Goal: Task Accomplishment & Management: Manage account settings

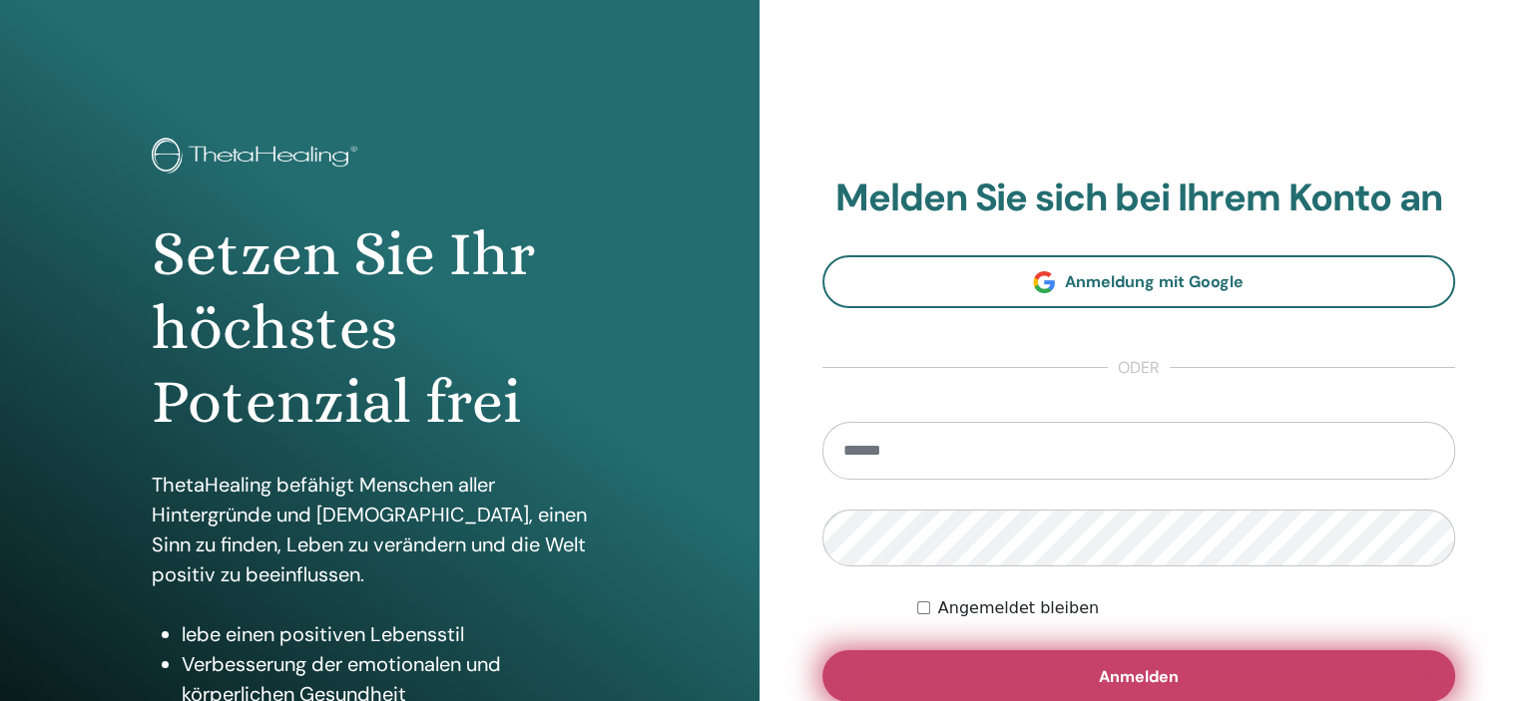
type input "**********"
click at [1002, 660] on button "Anmelden" at bounding box center [1139, 677] width 634 height 52
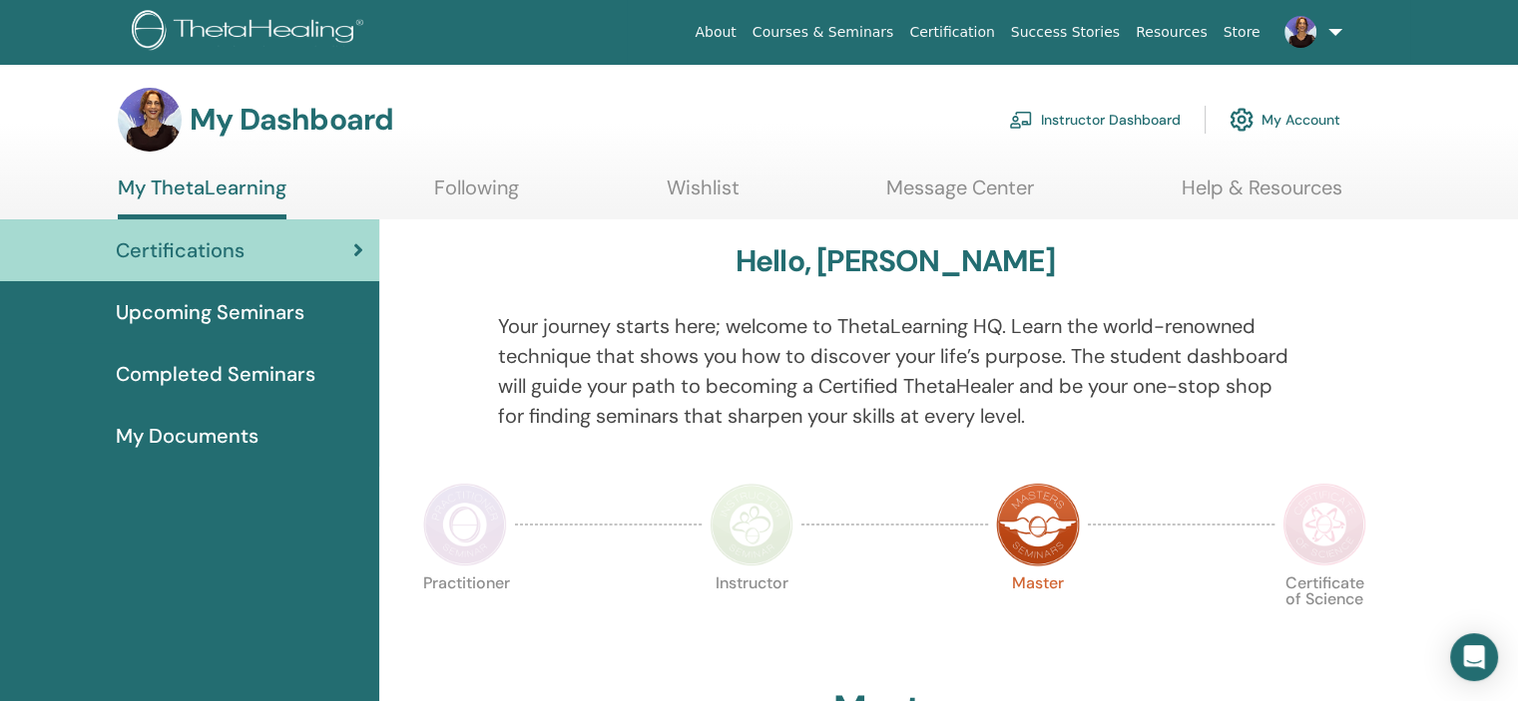
click at [476, 187] on link "Following" at bounding box center [476, 195] width 85 height 39
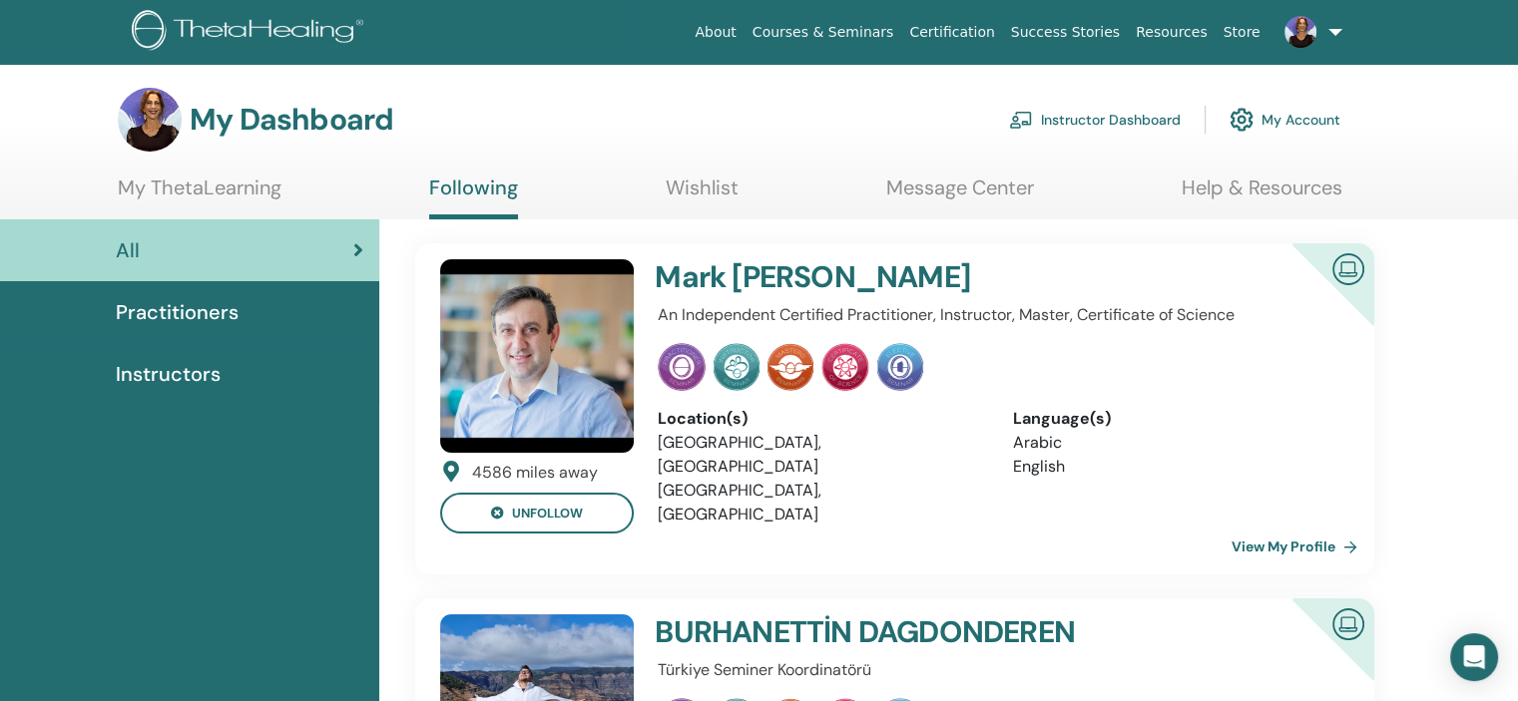
click at [176, 379] on span "Instructors" at bounding box center [168, 374] width 105 height 30
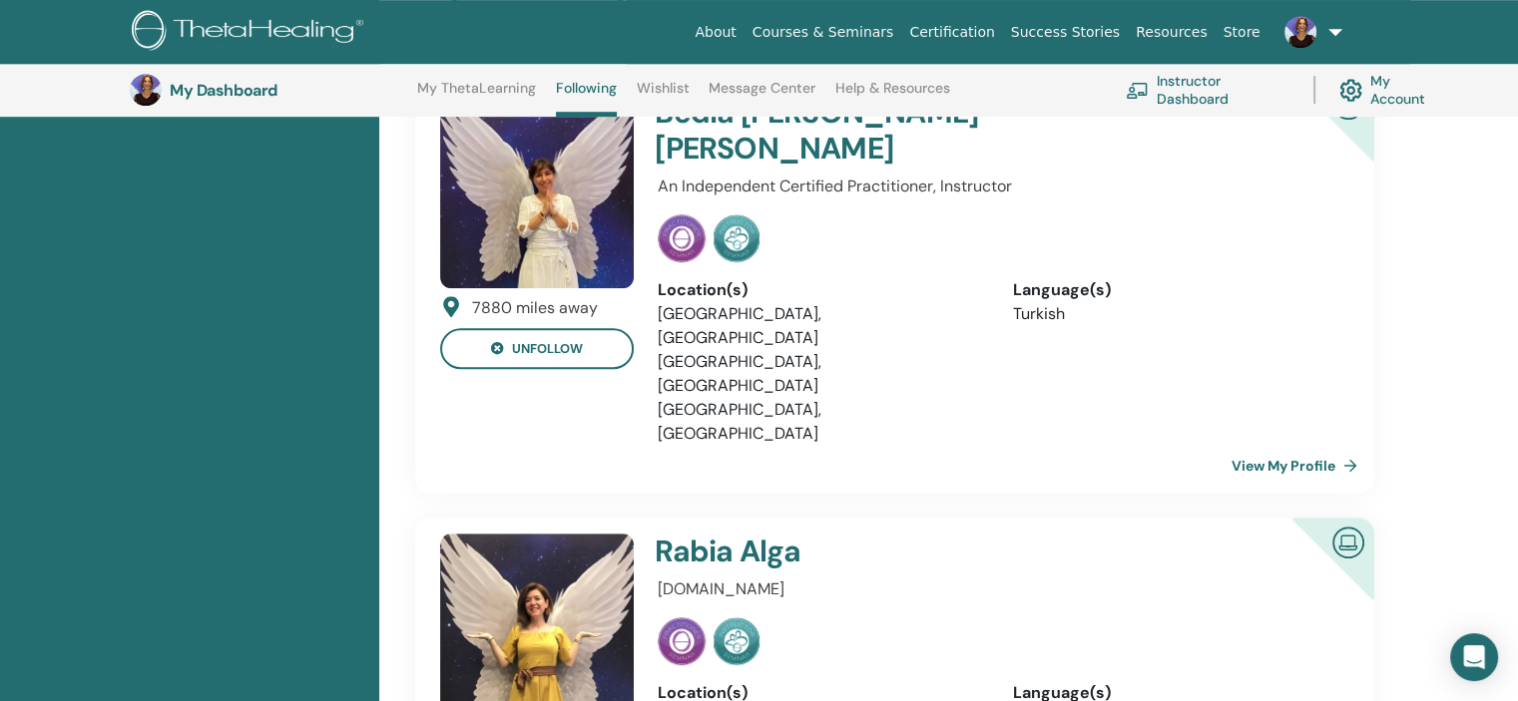
scroll to position [1349, 0]
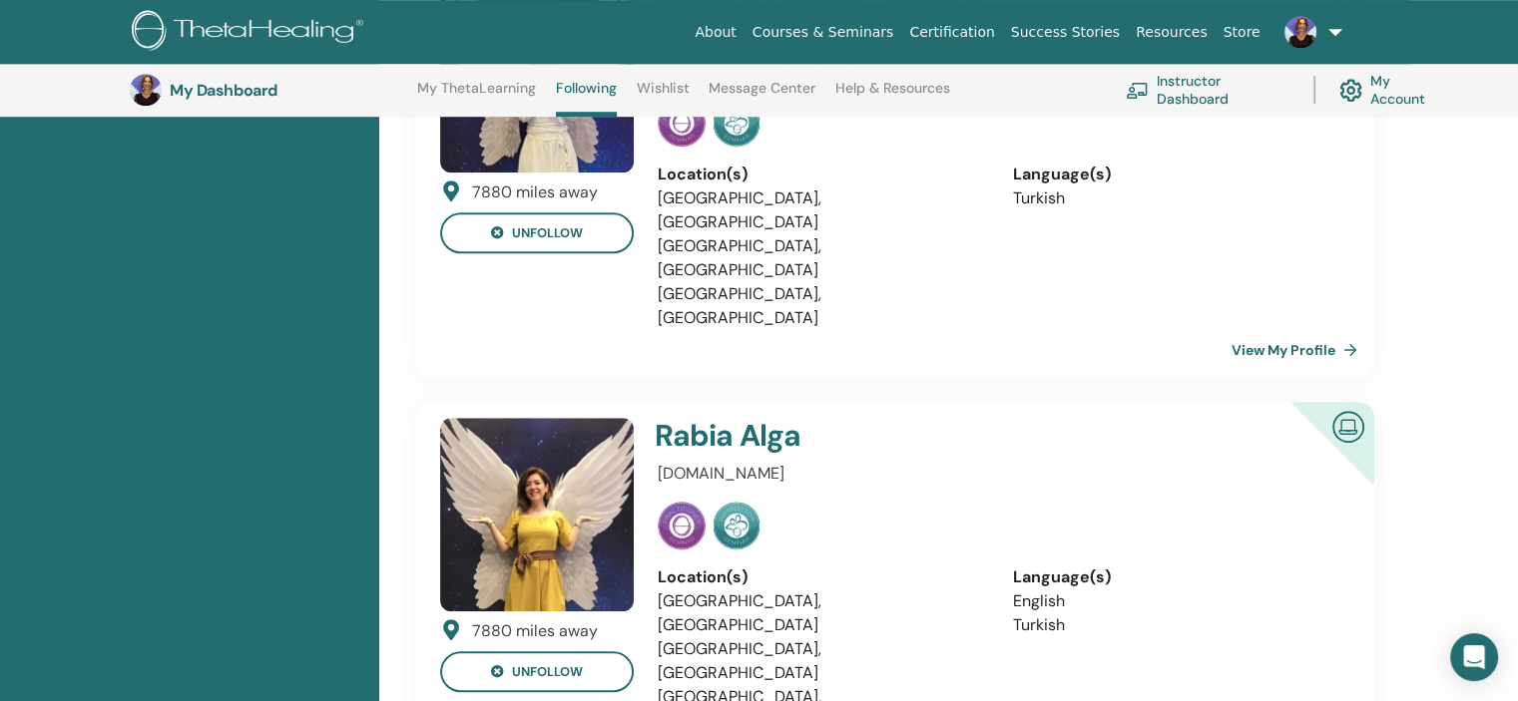
click at [565, 418] on img at bounding box center [537, 515] width 194 height 194
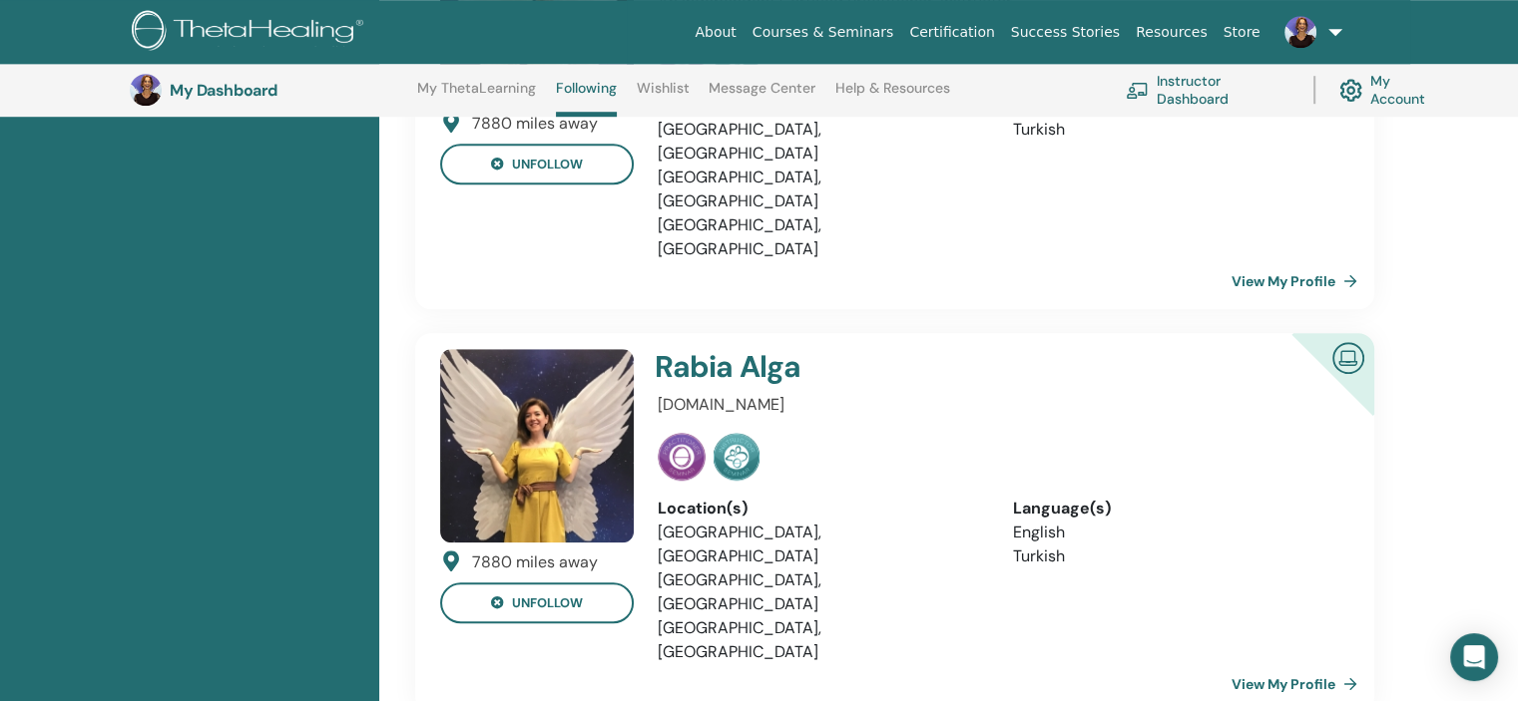
scroll to position [1449, 0]
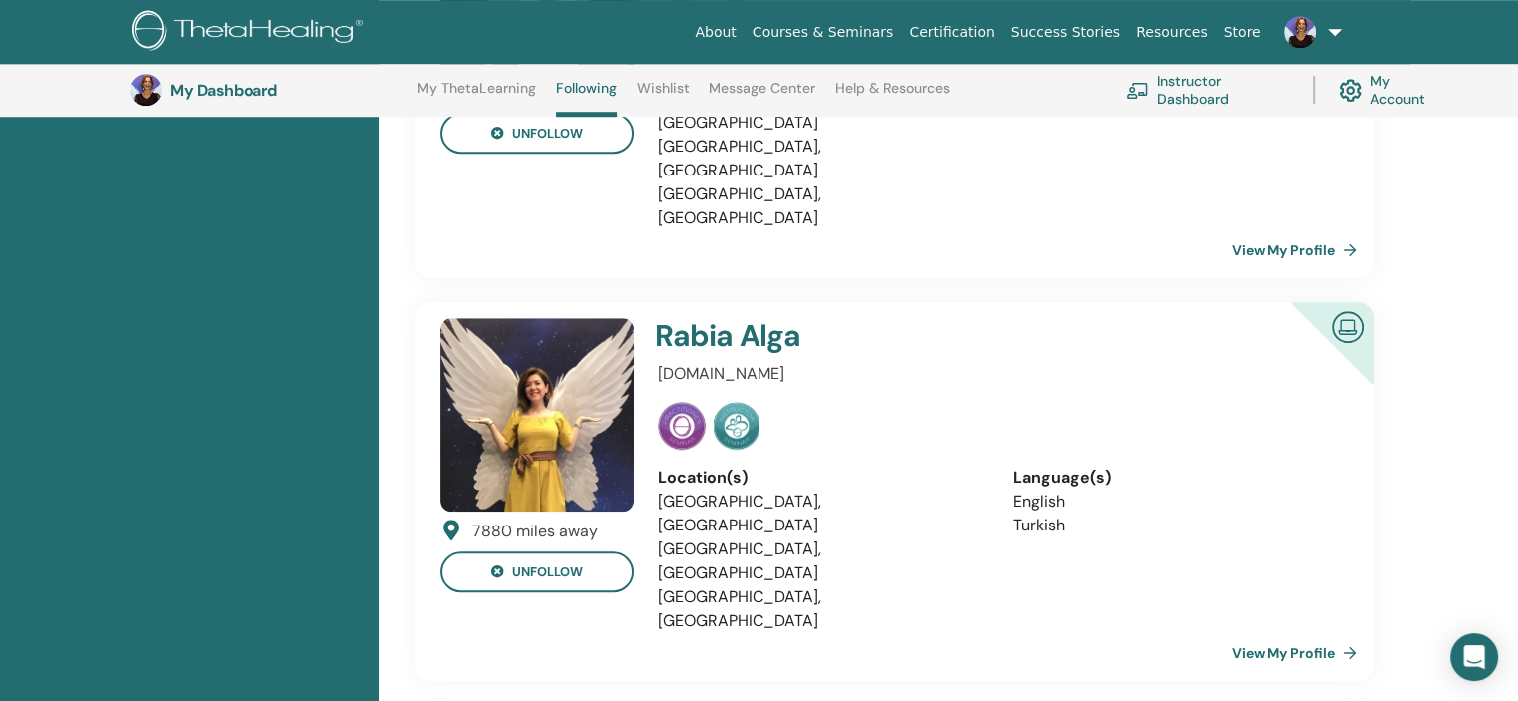
click at [1282, 634] on link "View My Profile" at bounding box center [1298, 654] width 134 height 40
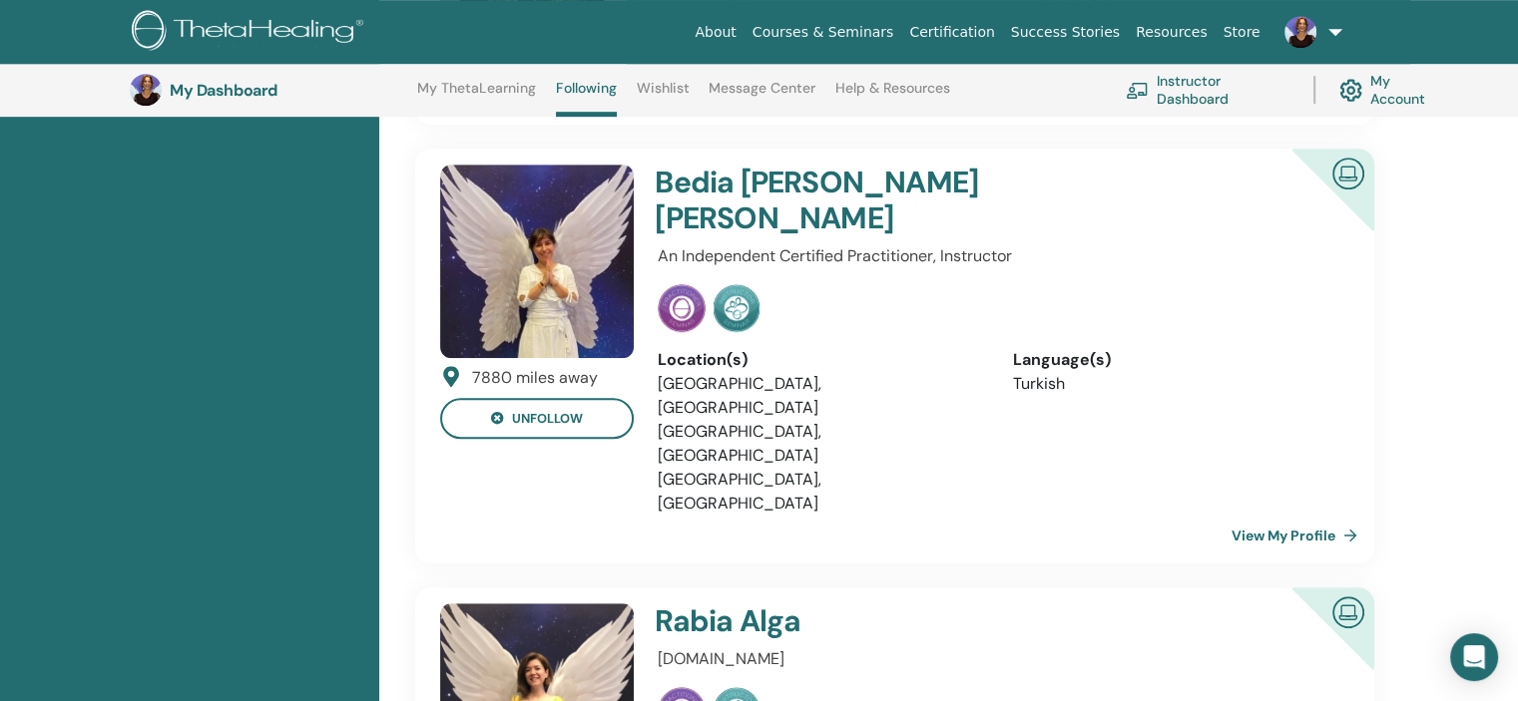
scroll to position [1149, 0]
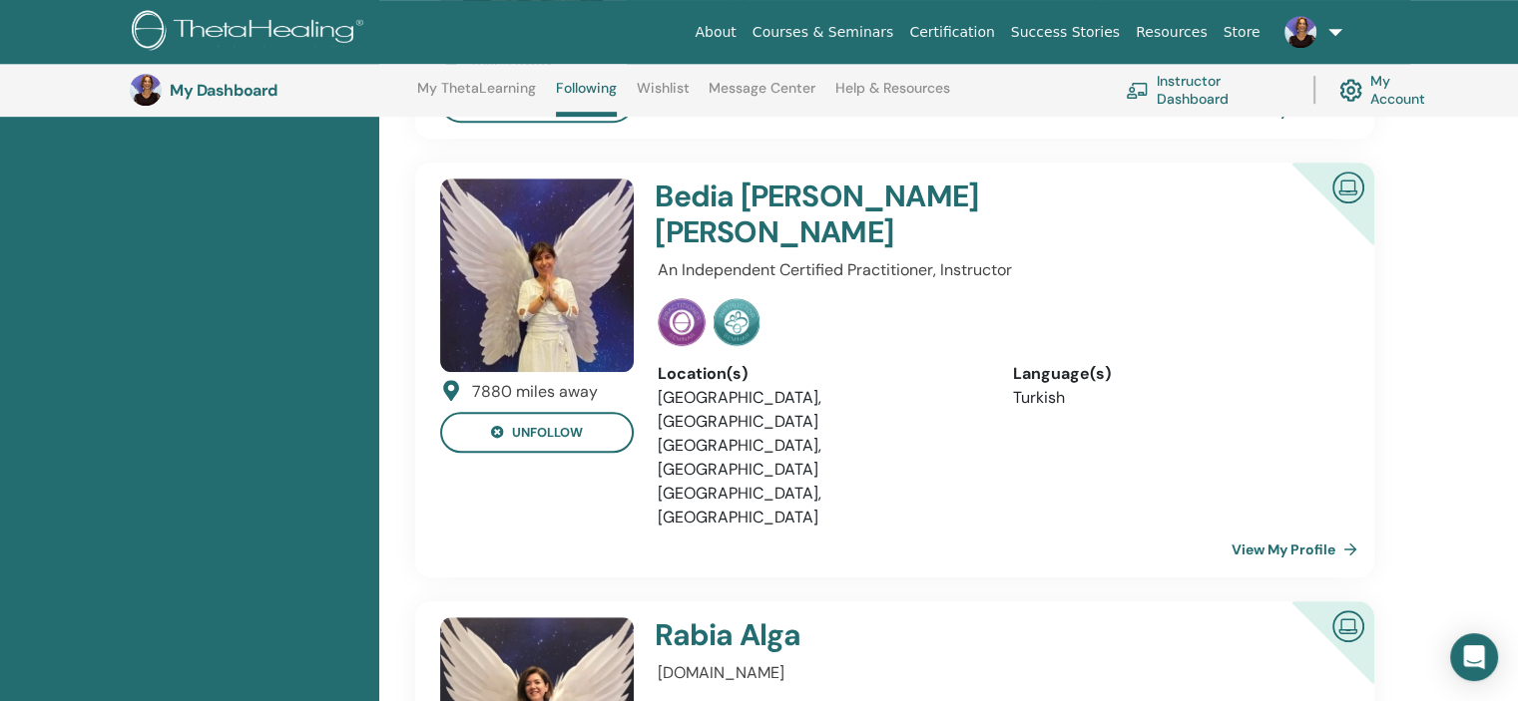
click at [538, 271] on img at bounding box center [537, 276] width 194 height 194
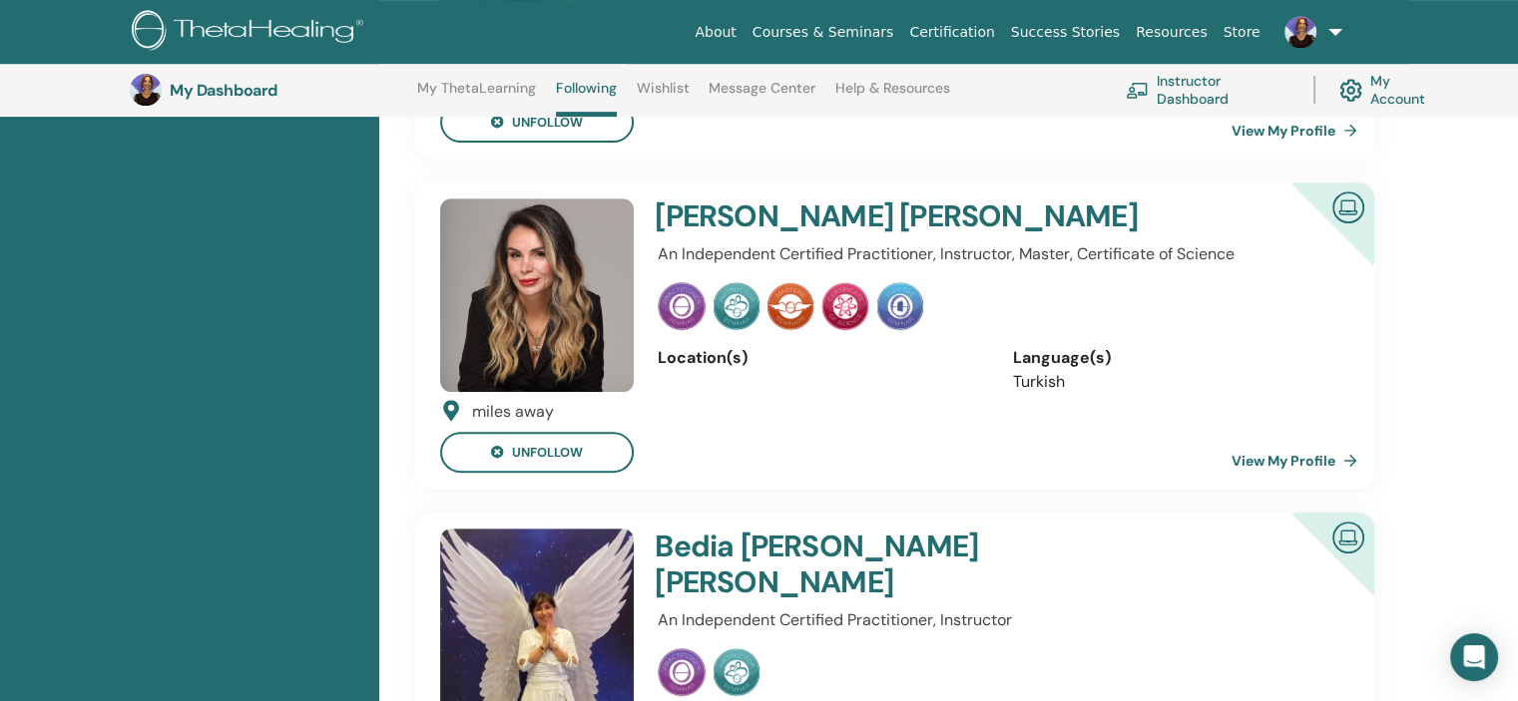
scroll to position [1050, 0]
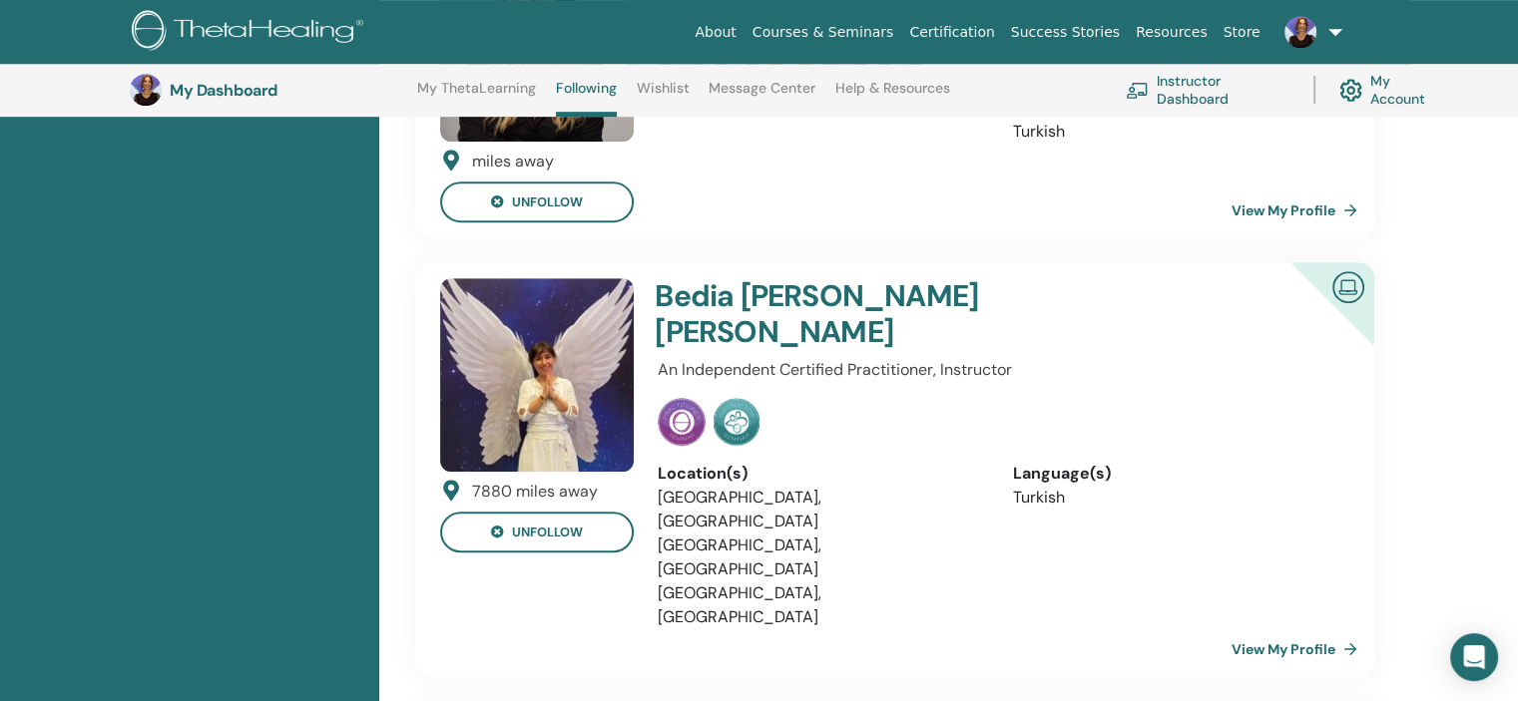
click at [1275, 630] on link "View My Profile" at bounding box center [1298, 650] width 134 height 40
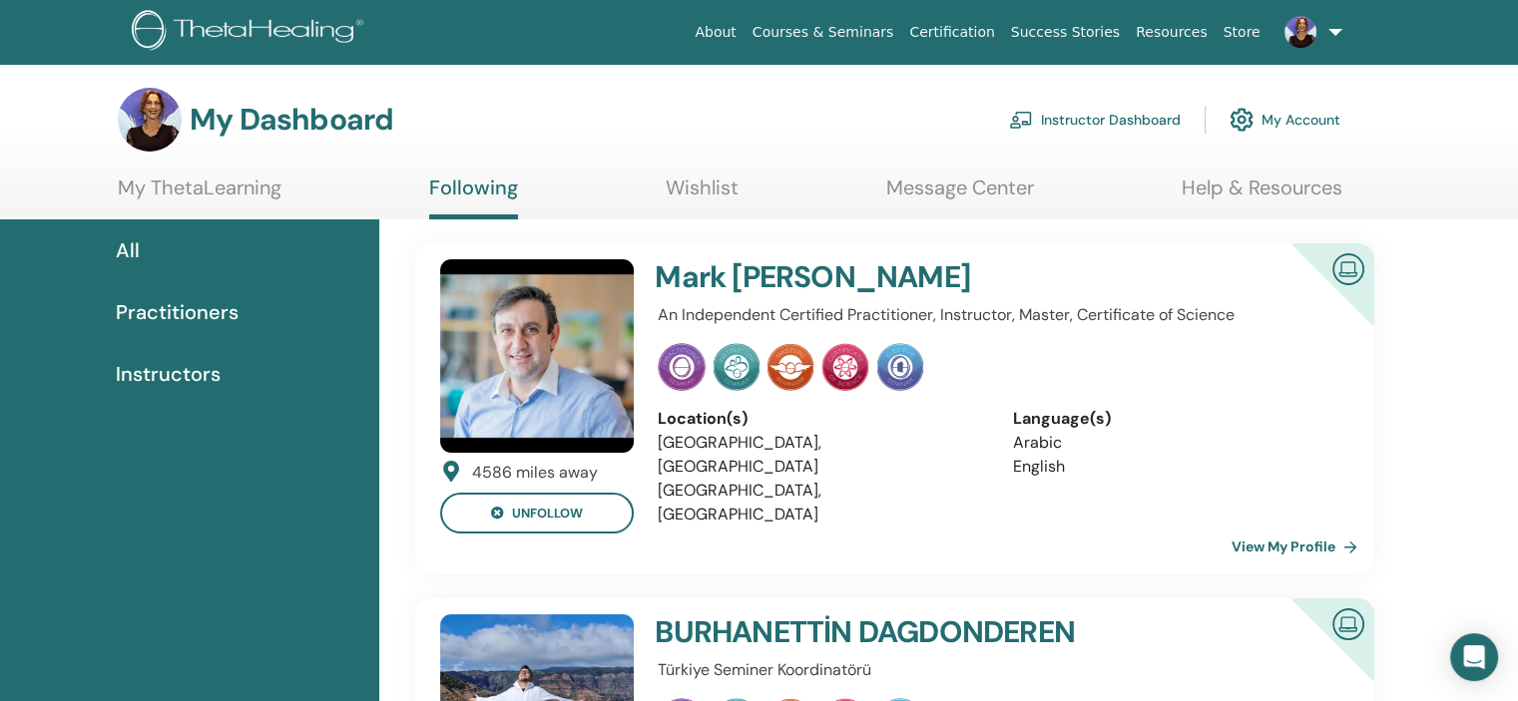
click at [1002, 35] on link "Certification" at bounding box center [951, 32] width 101 height 37
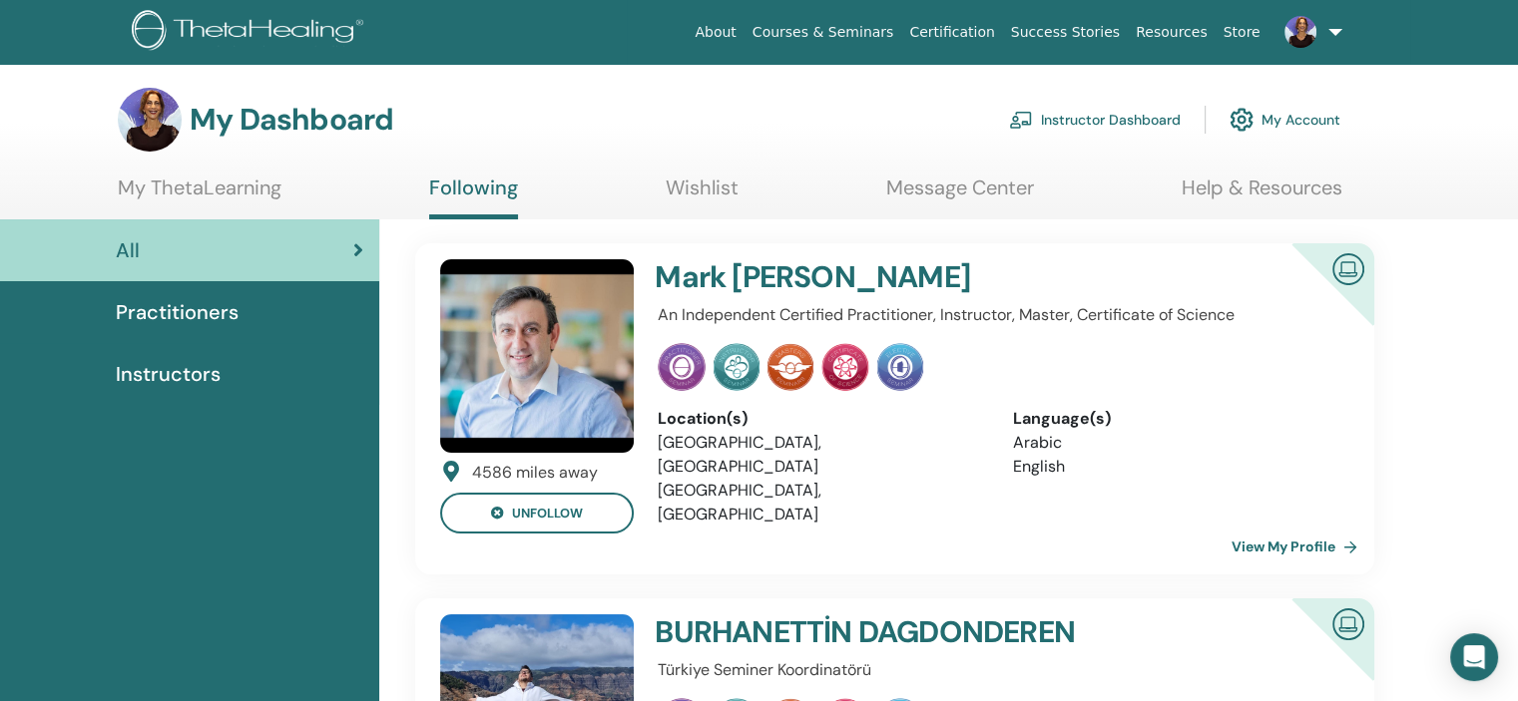
click at [1333, 33] on link at bounding box center [1309, 32] width 82 height 64
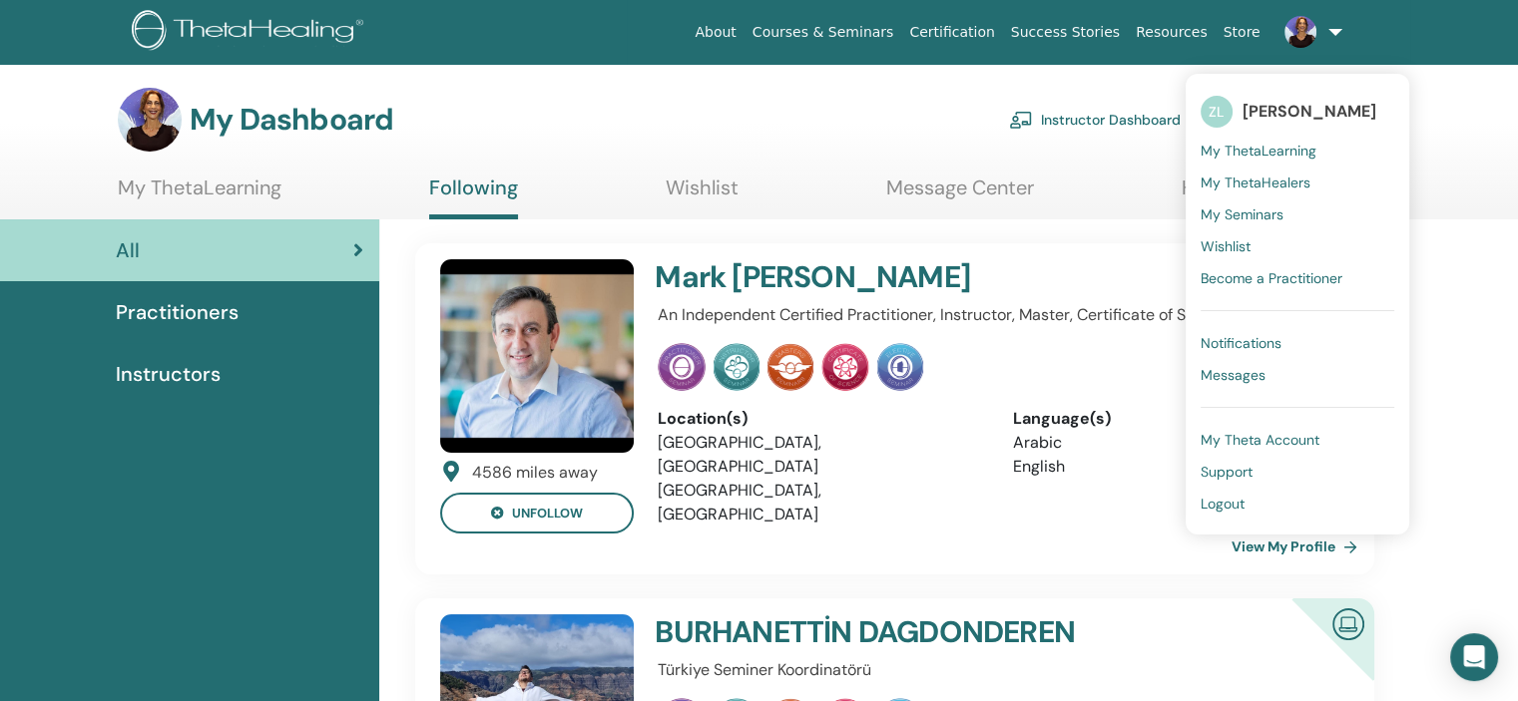
click at [1243, 215] on span "My Seminars" at bounding box center [1241, 215] width 83 height 18
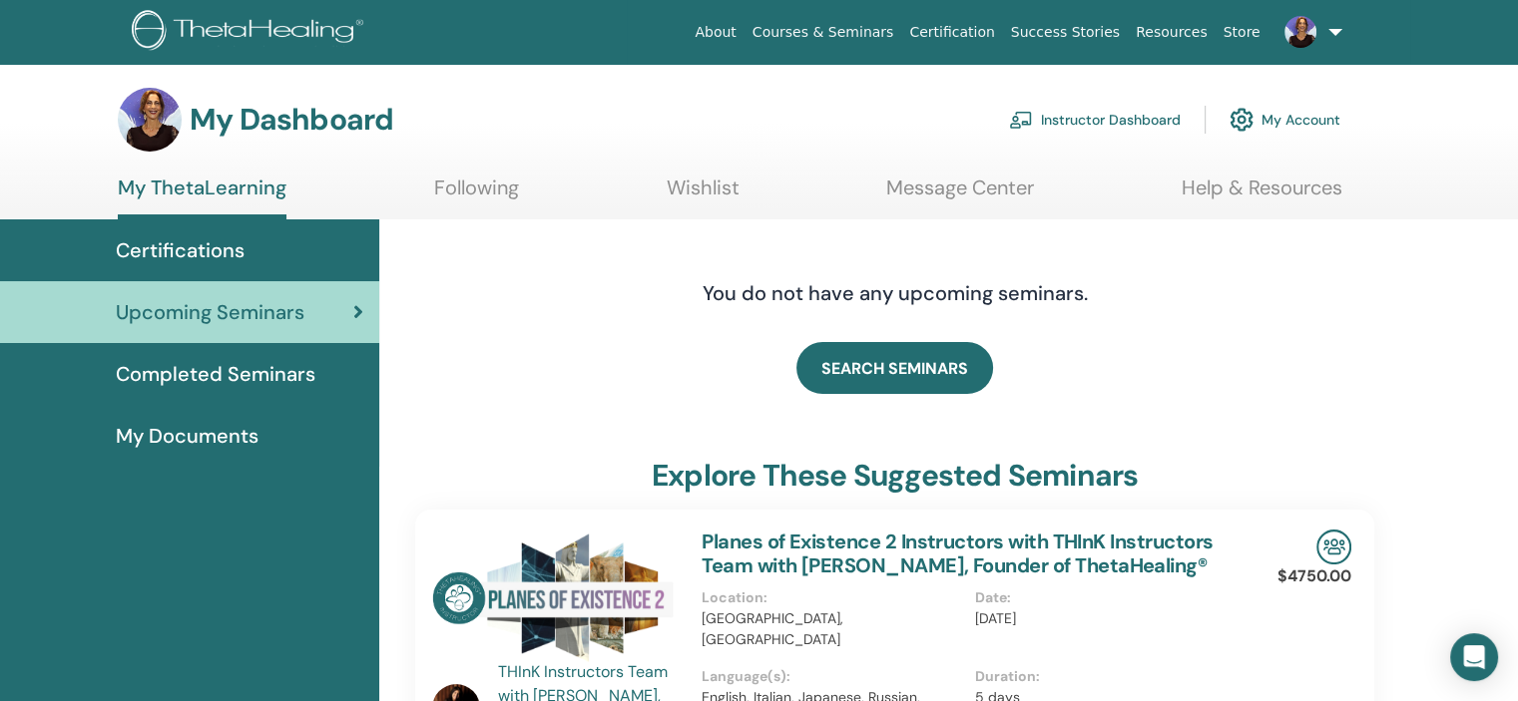
click at [1336, 31] on link at bounding box center [1309, 32] width 82 height 64
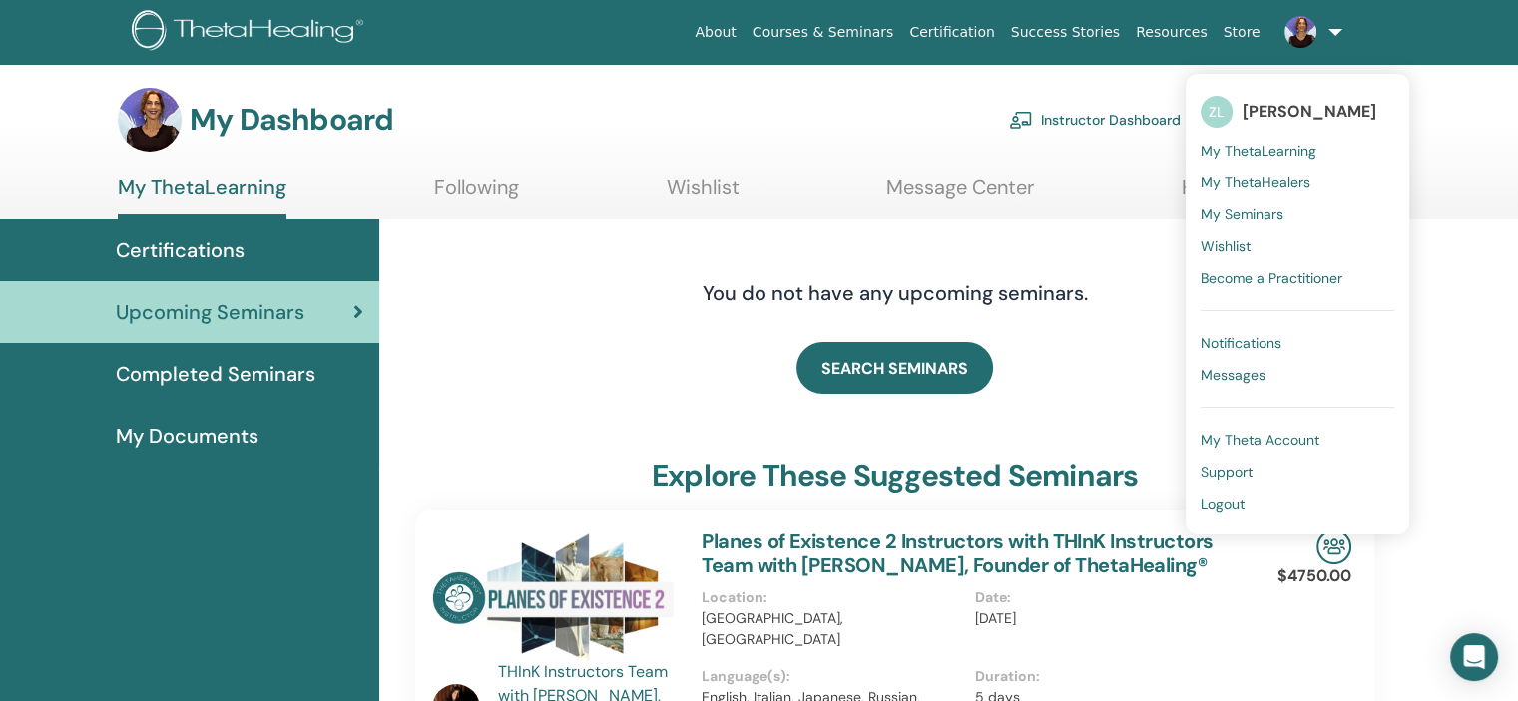
click at [1248, 370] on span "Messages" at bounding box center [1232, 375] width 65 height 18
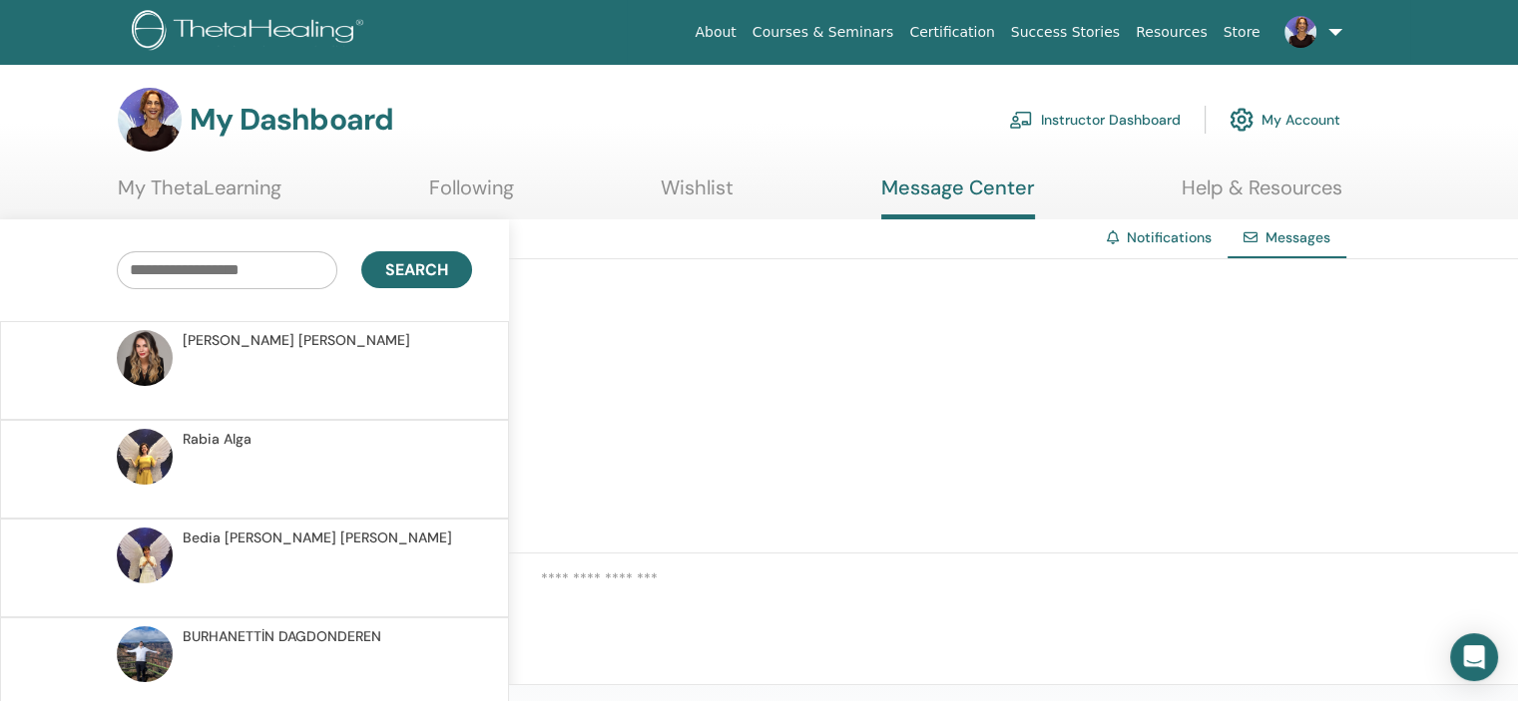
click at [1290, 118] on link "My Account" at bounding box center [1284, 120] width 111 height 44
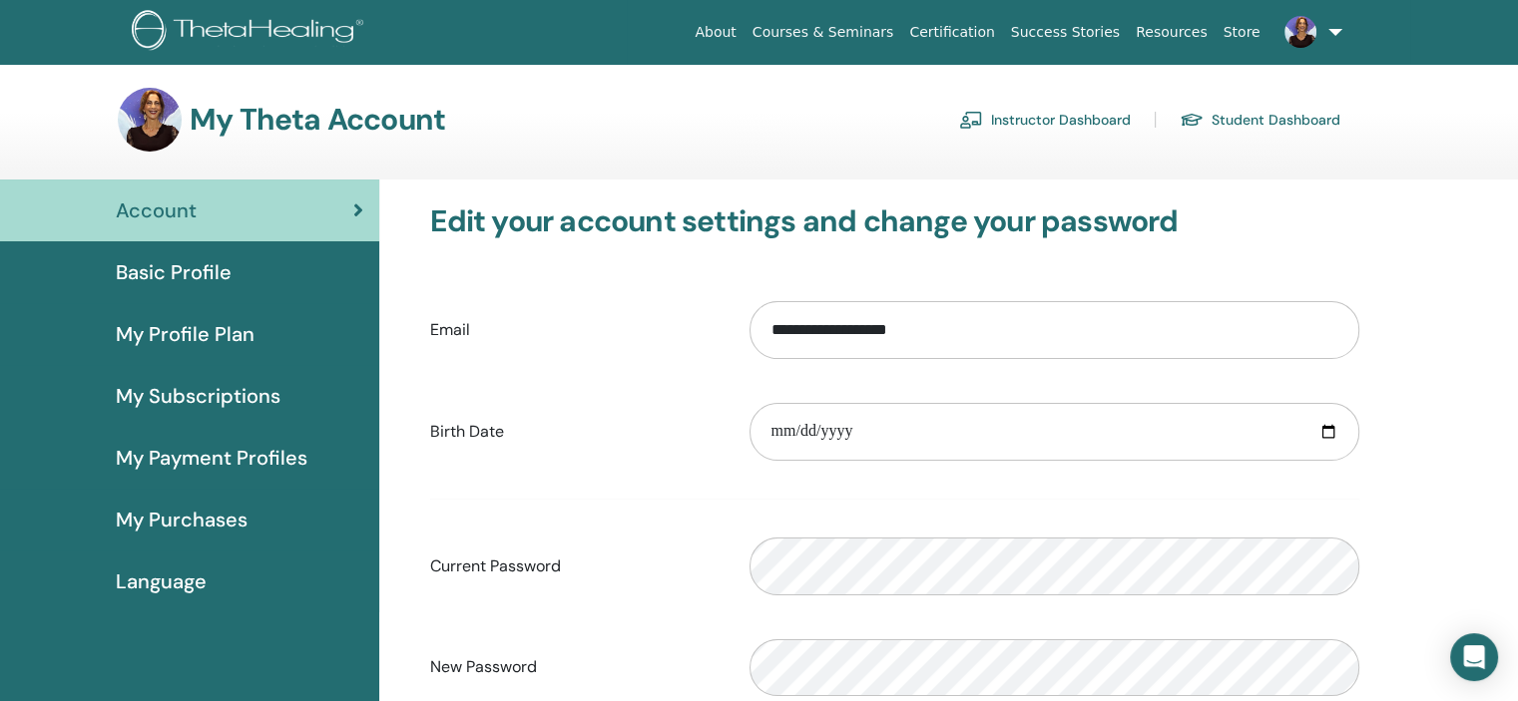
click at [1024, 110] on link "Instructor Dashboard" at bounding box center [1045, 120] width 172 height 32
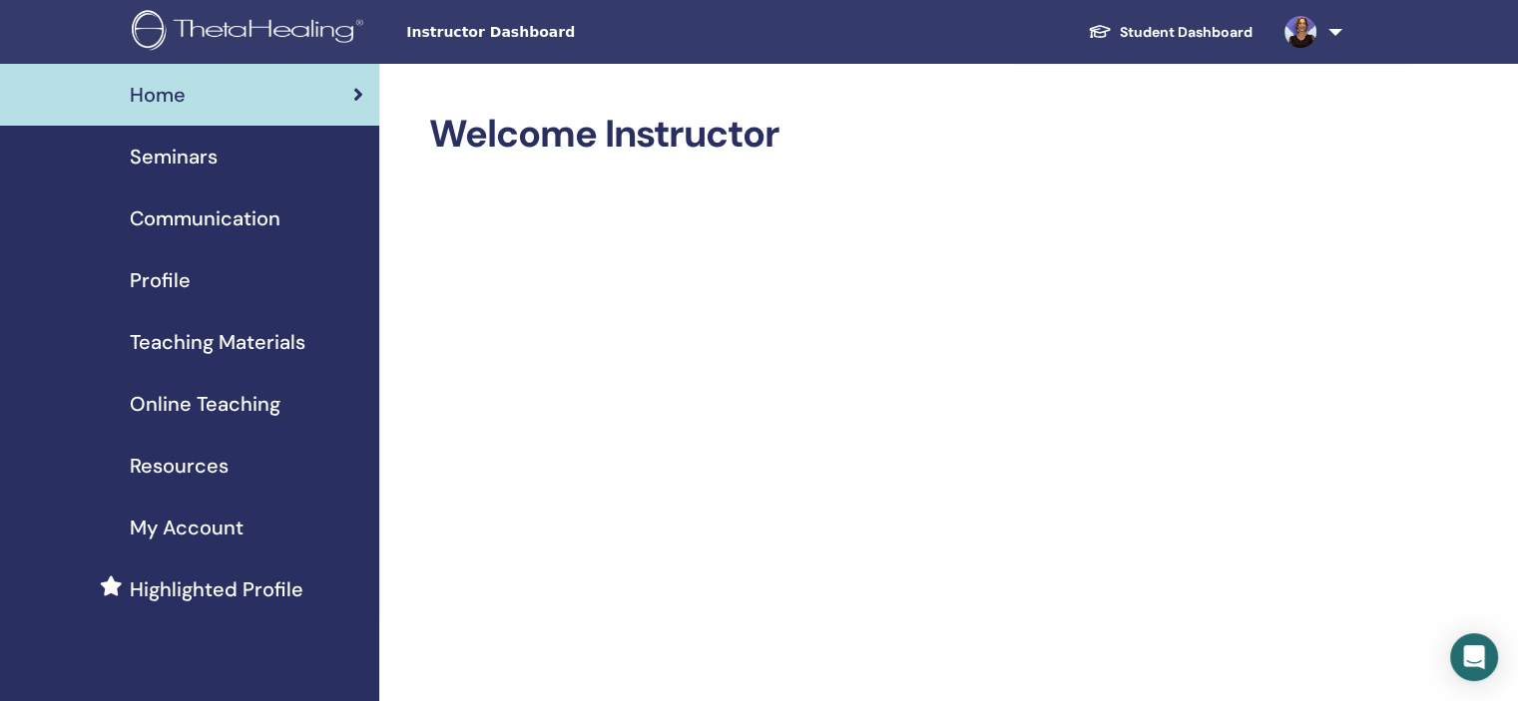
click at [171, 156] on span "Seminars" at bounding box center [174, 157] width 88 height 30
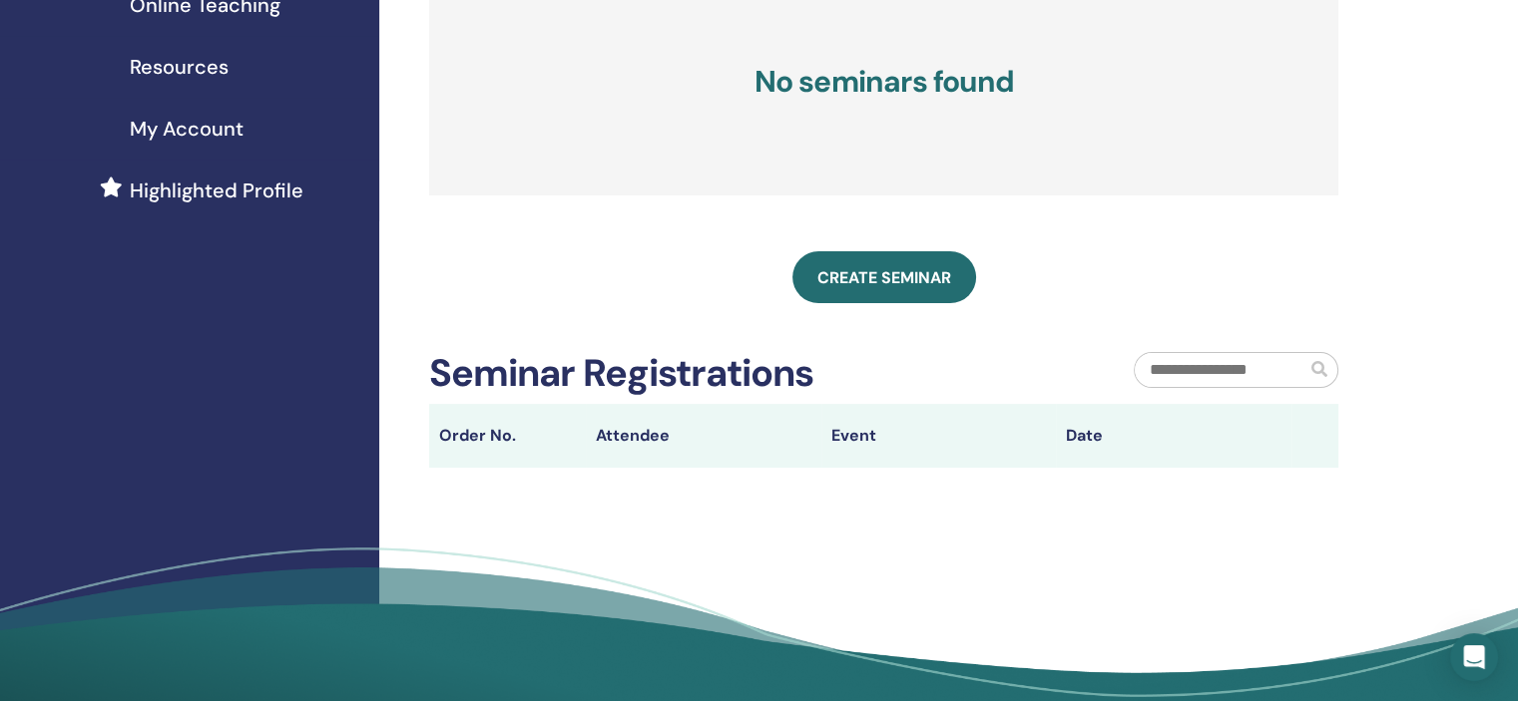
scroll to position [100, 0]
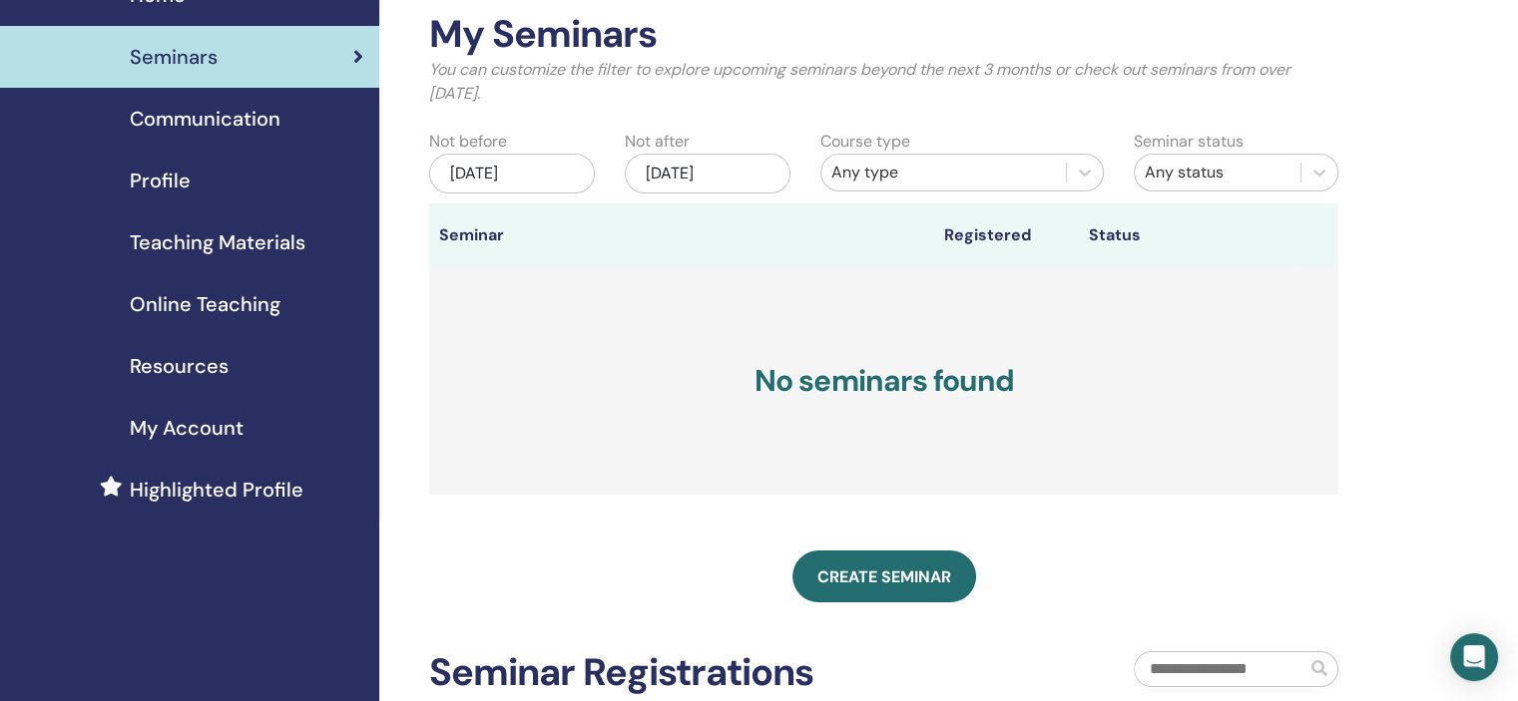
click at [144, 429] on span "My Account" at bounding box center [187, 428] width 114 height 30
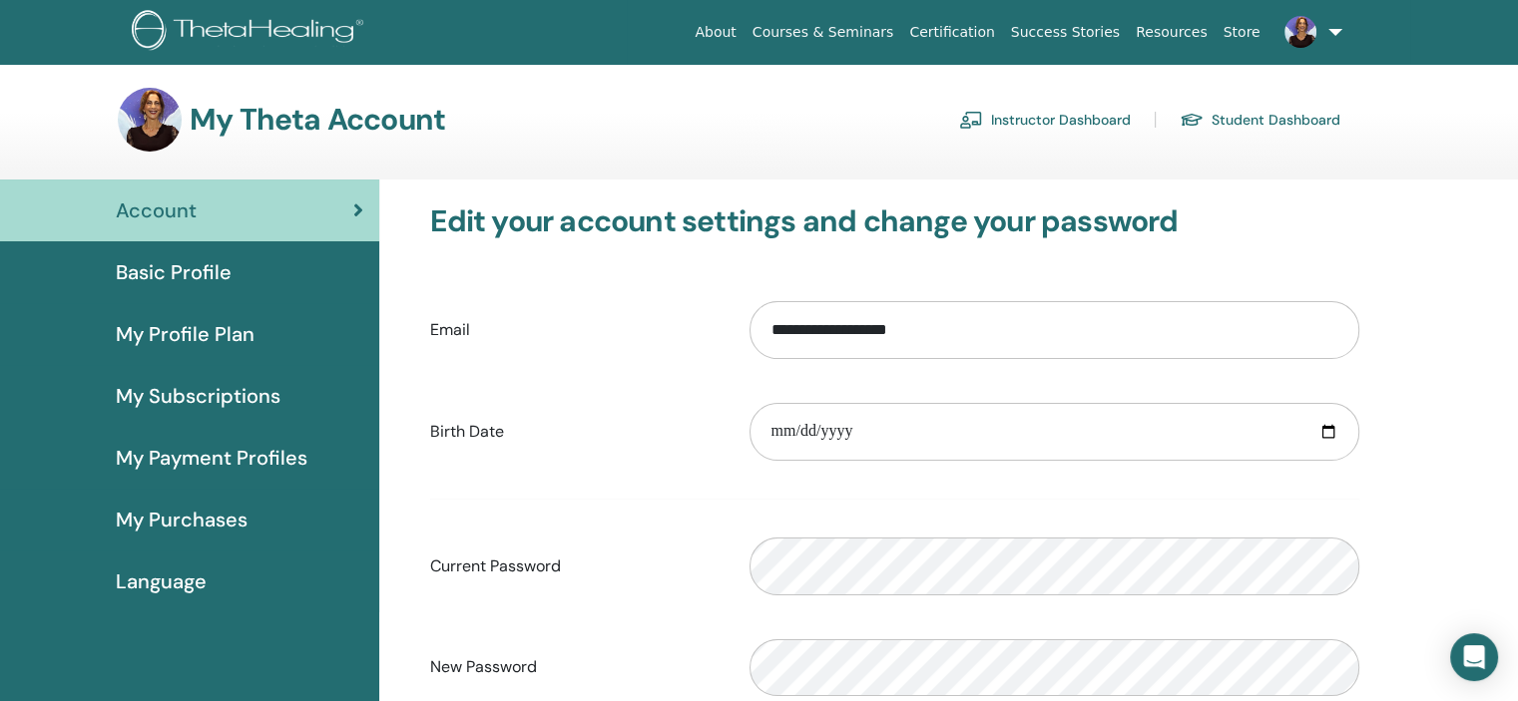
click at [167, 274] on span "Basic Profile" at bounding box center [174, 272] width 116 height 30
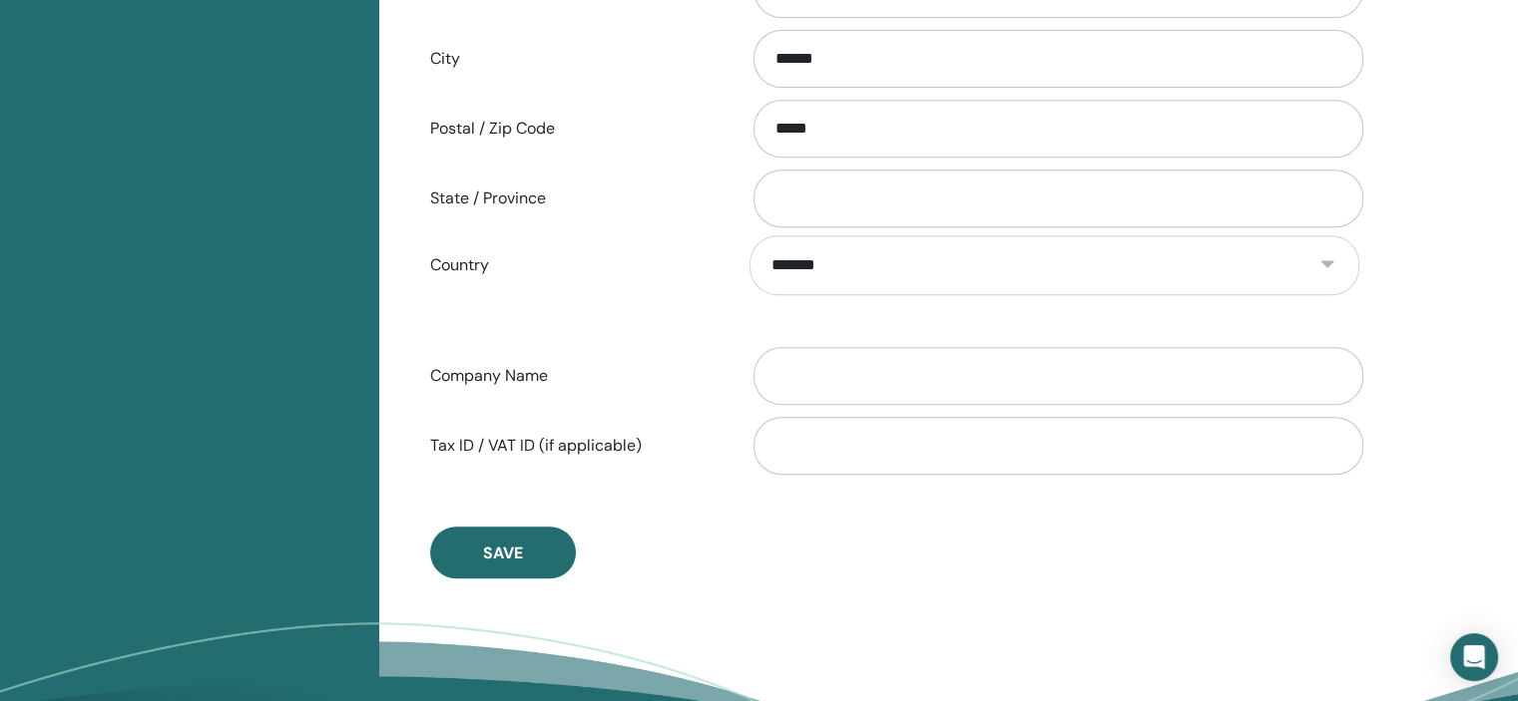
scroll to position [942, 0]
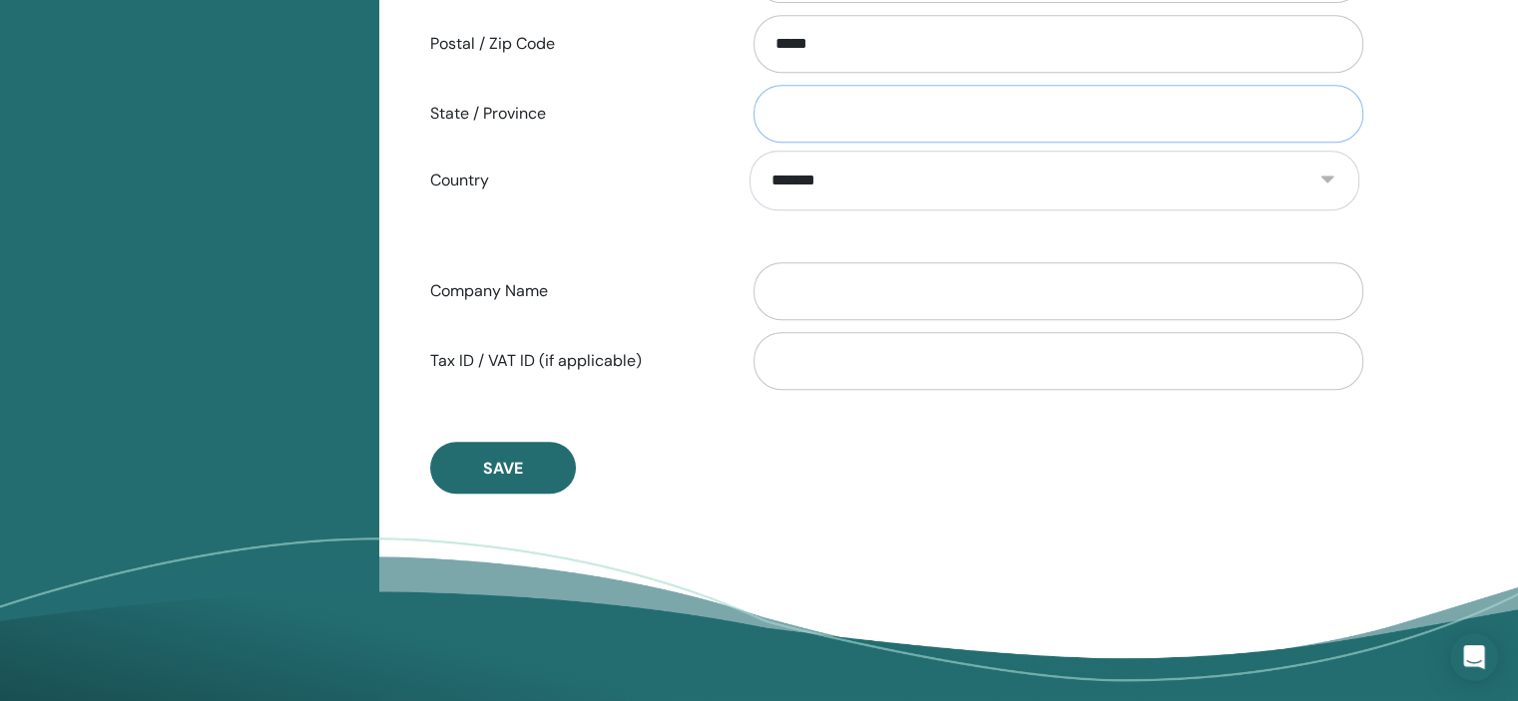
click at [814, 120] on input "State / Province" at bounding box center [1058, 114] width 610 height 58
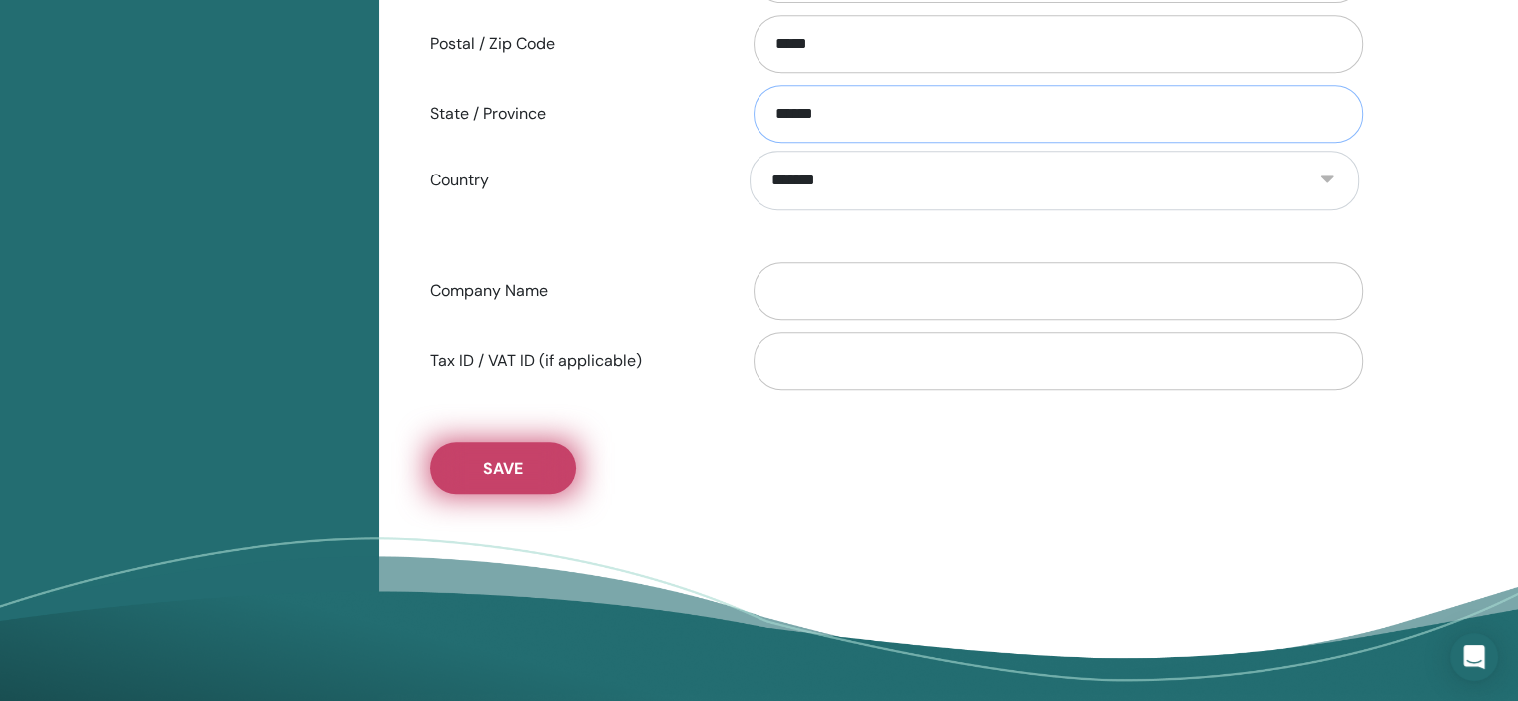
type input "******"
click at [513, 468] on span "Save" at bounding box center [503, 468] width 40 height 21
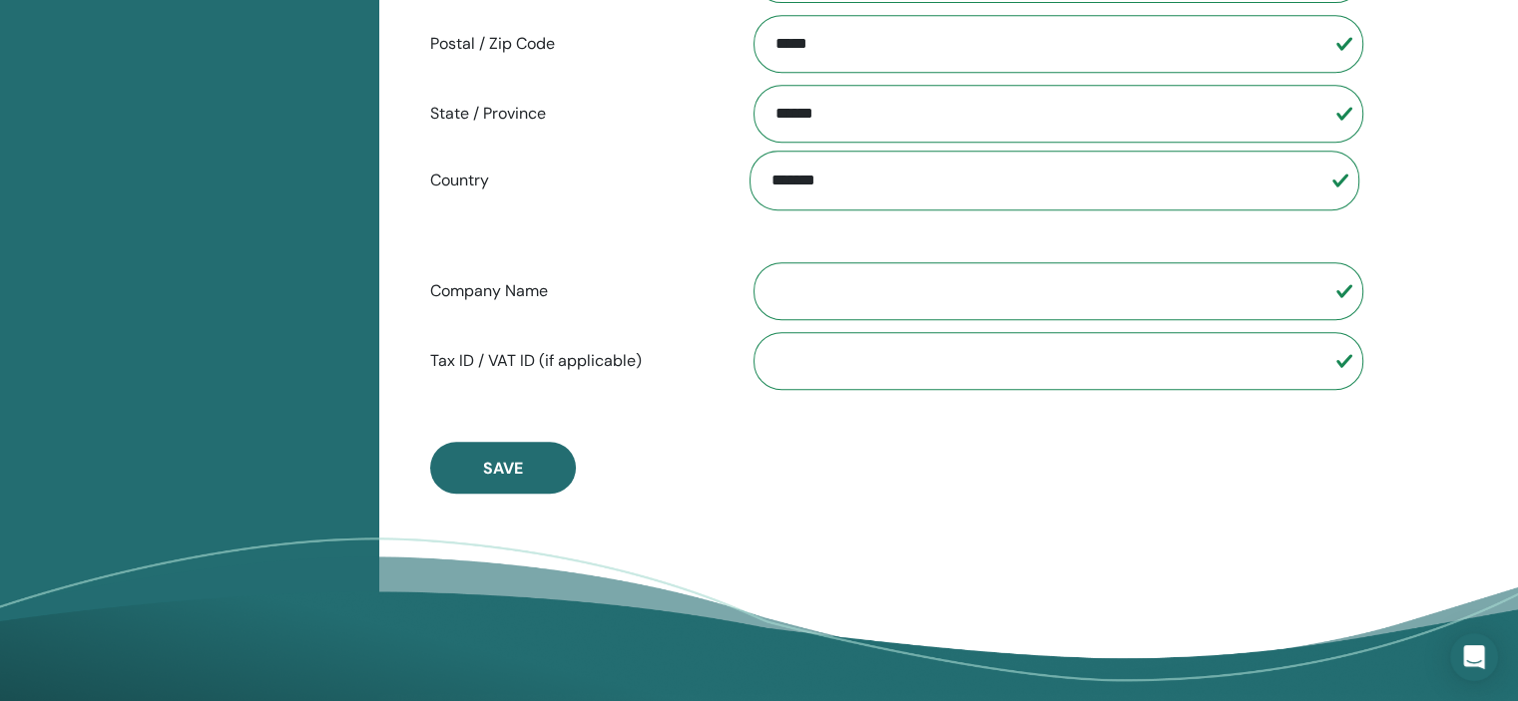
scroll to position [543, 0]
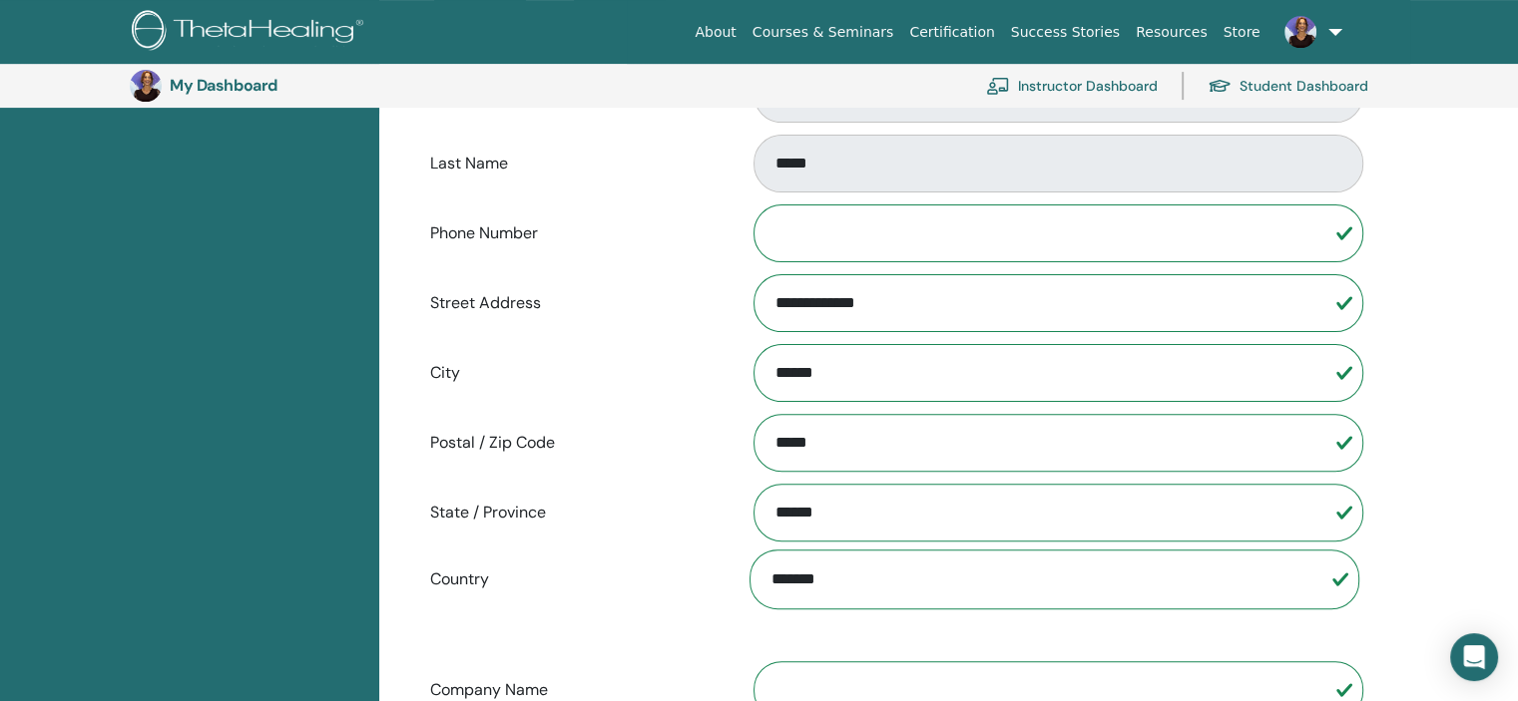
click at [824, 375] on input "******" at bounding box center [1058, 373] width 610 height 58
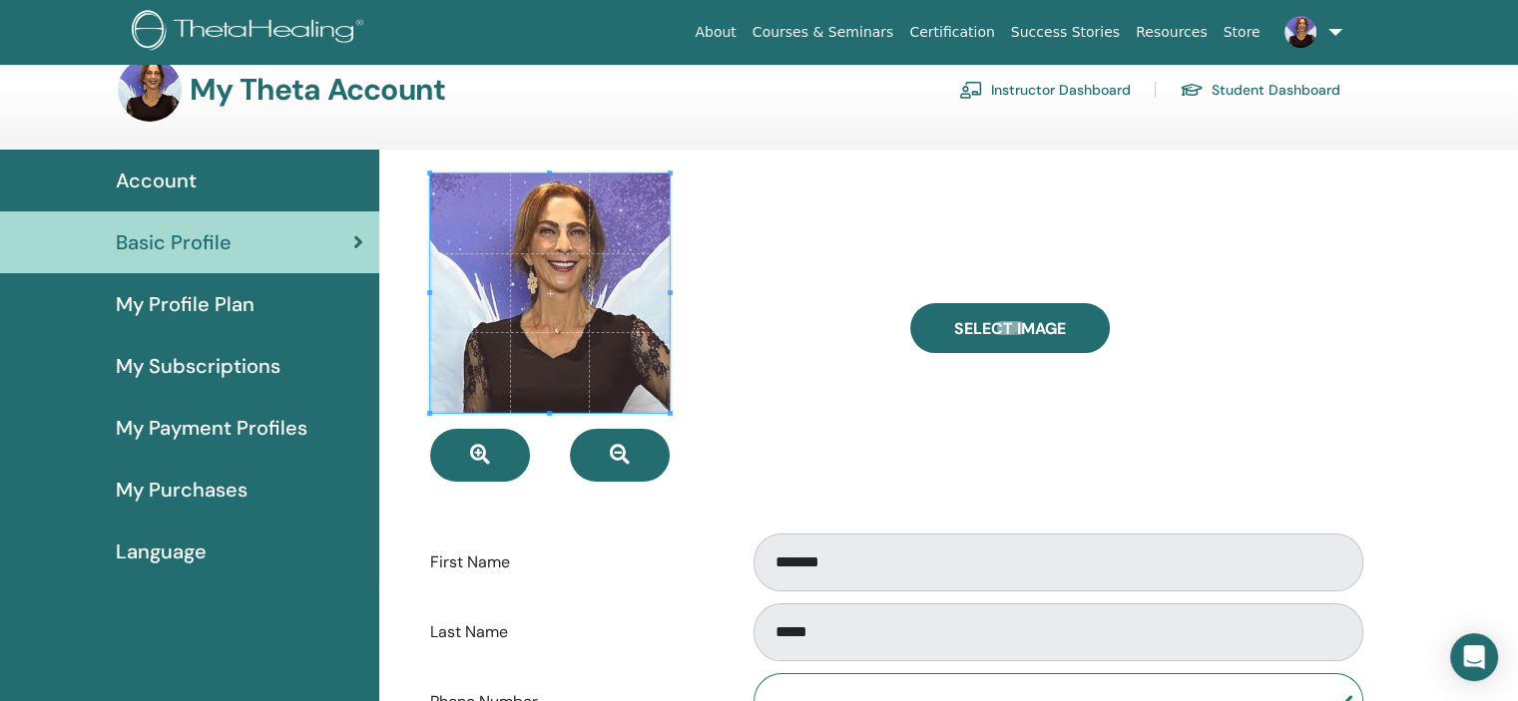
scroll to position [0, 0]
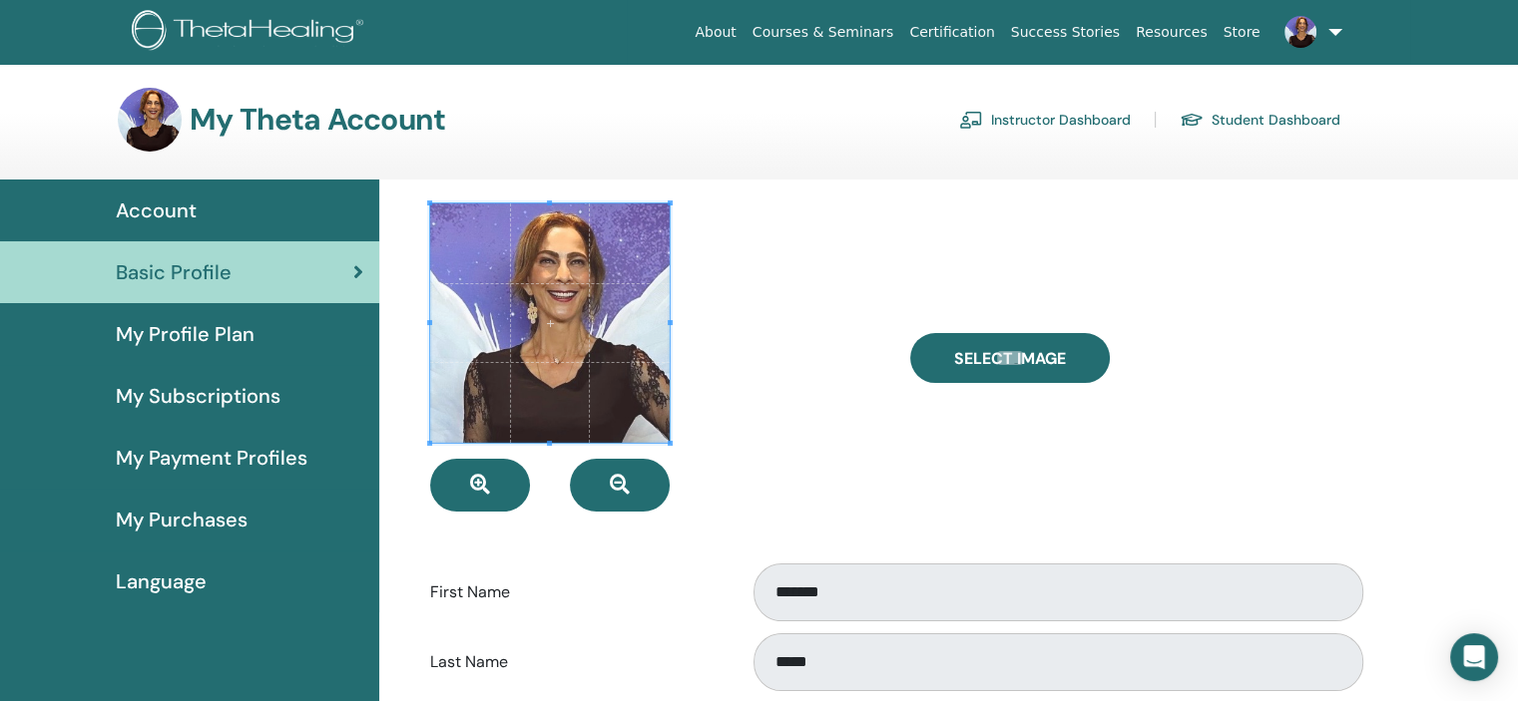
click at [171, 209] on span "Account" at bounding box center [156, 211] width 81 height 30
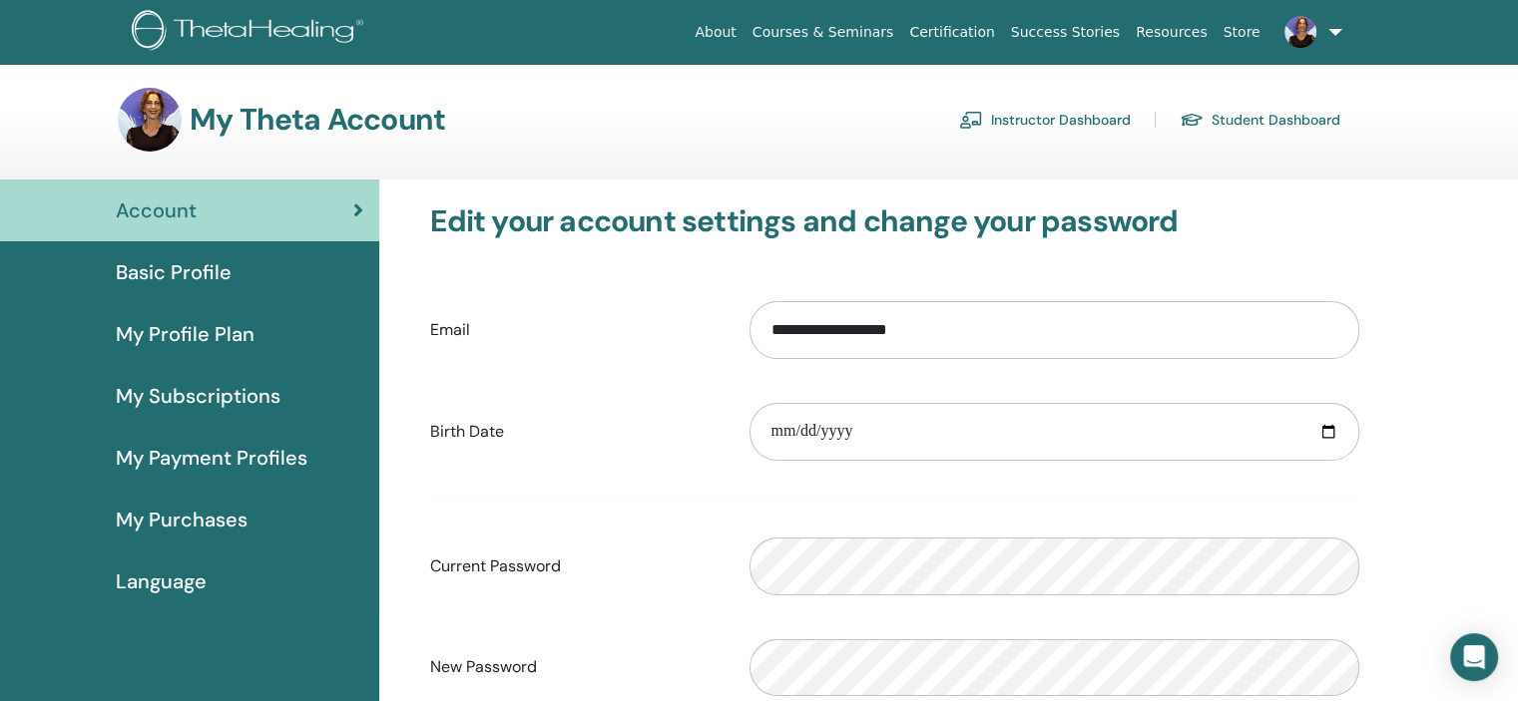
click at [1247, 36] on link "Store" at bounding box center [1241, 32] width 53 height 37
